Goal: Task Accomplishment & Management: Manage account settings

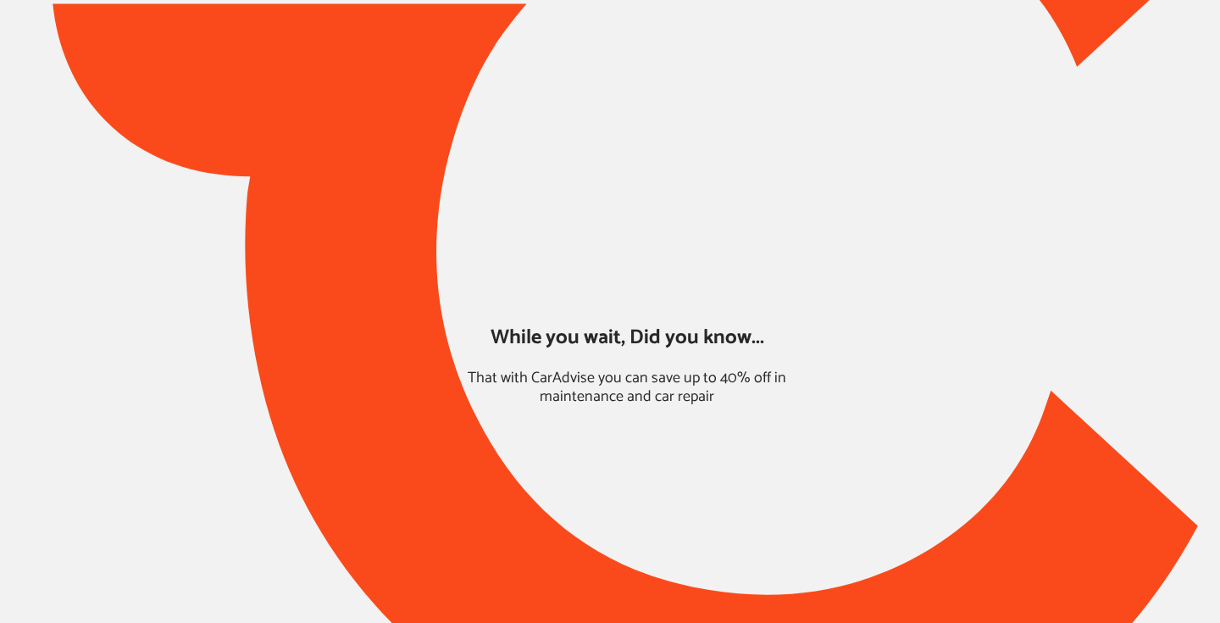
type input "*******"
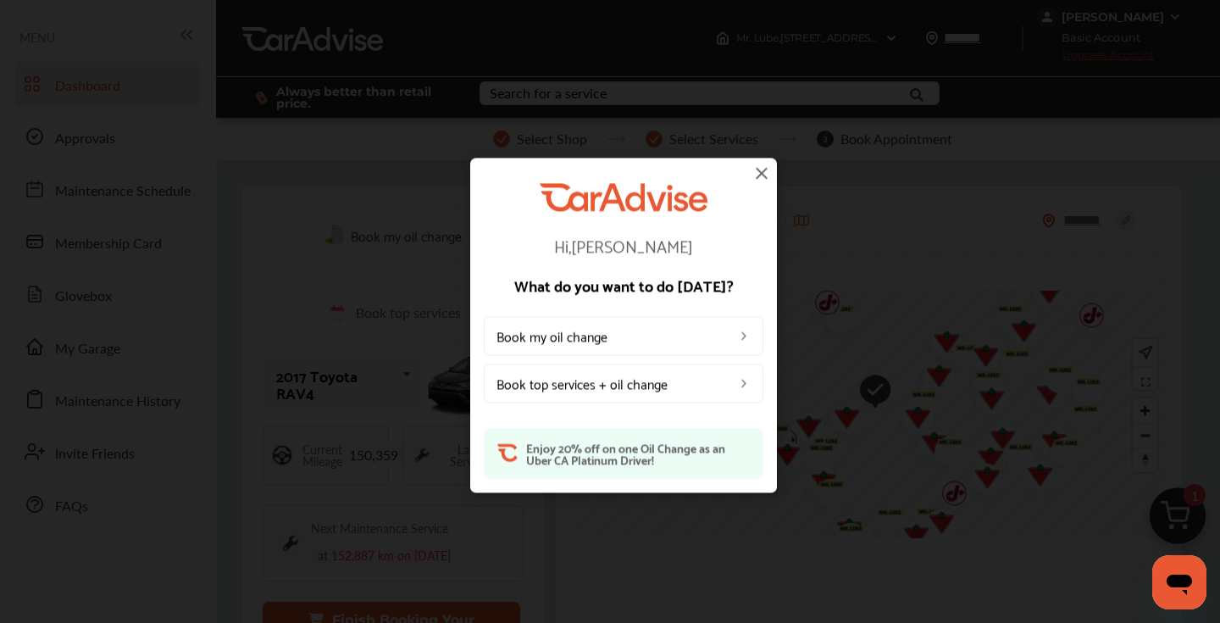
click at [763, 168] on img at bounding box center [762, 173] width 20 height 20
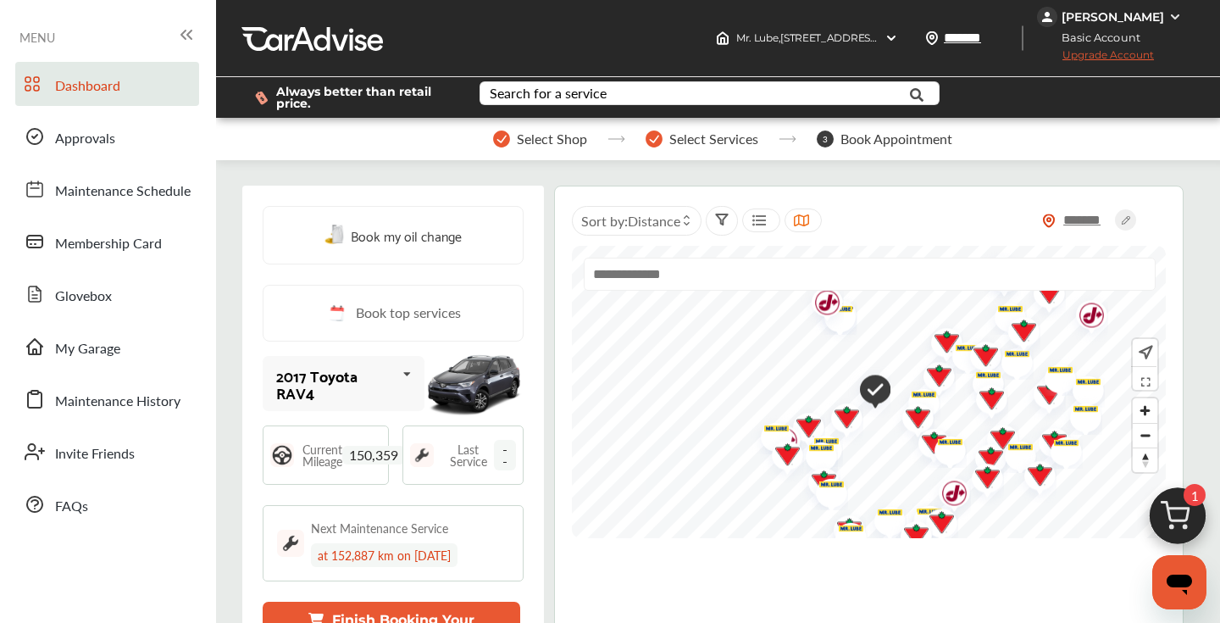
click at [1165, 17] on div "[PERSON_NAME]" at bounding box center [1111, 17] width 149 height 20
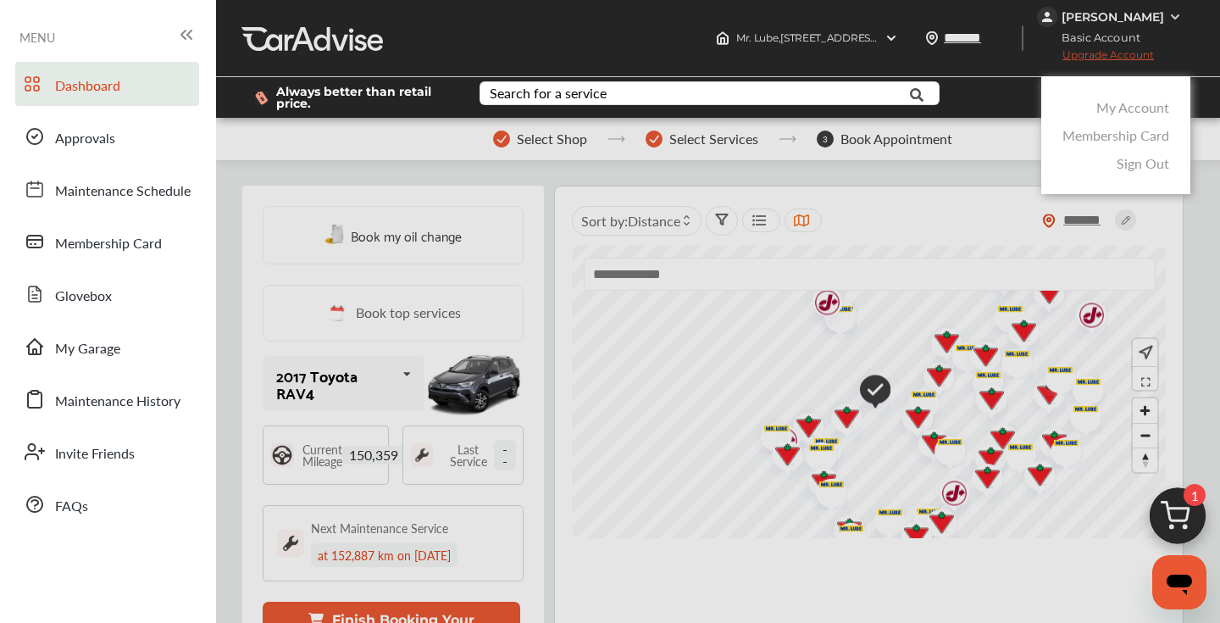
click at [1107, 106] on link "My Account" at bounding box center [1132, 106] width 73 height 19
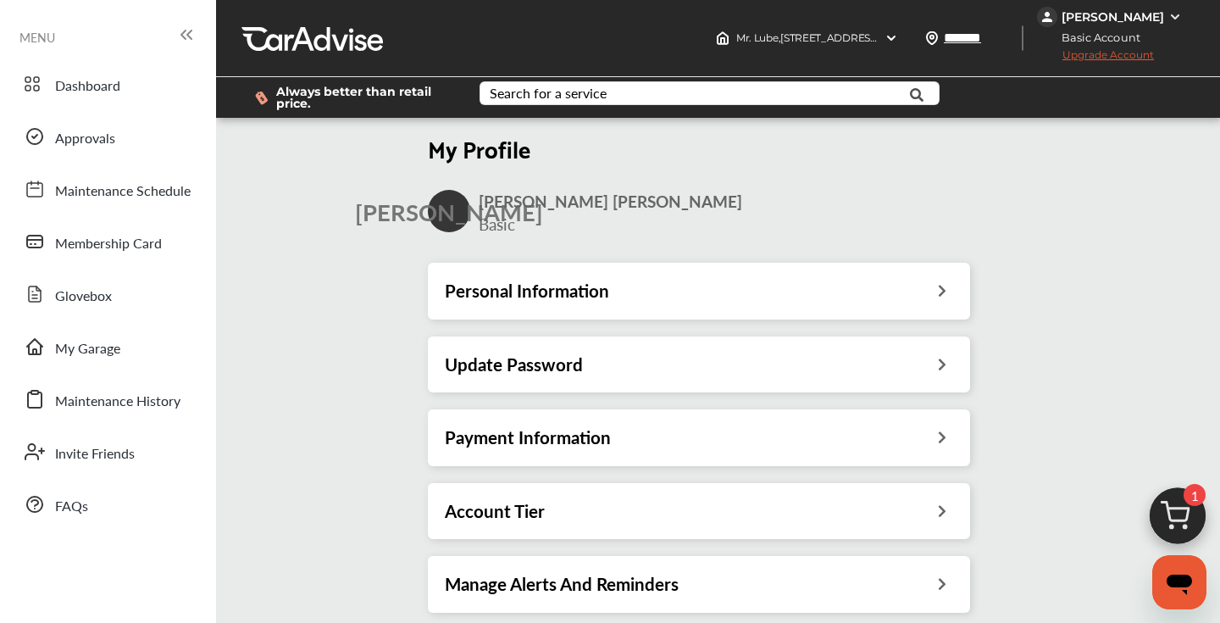
click at [560, 411] on div "Payment Information" at bounding box center [699, 437] width 542 height 56
click at [571, 429] on h3 "Payment Information" at bounding box center [528, 437] width 166 height 22
